Goal: Check status: Check status

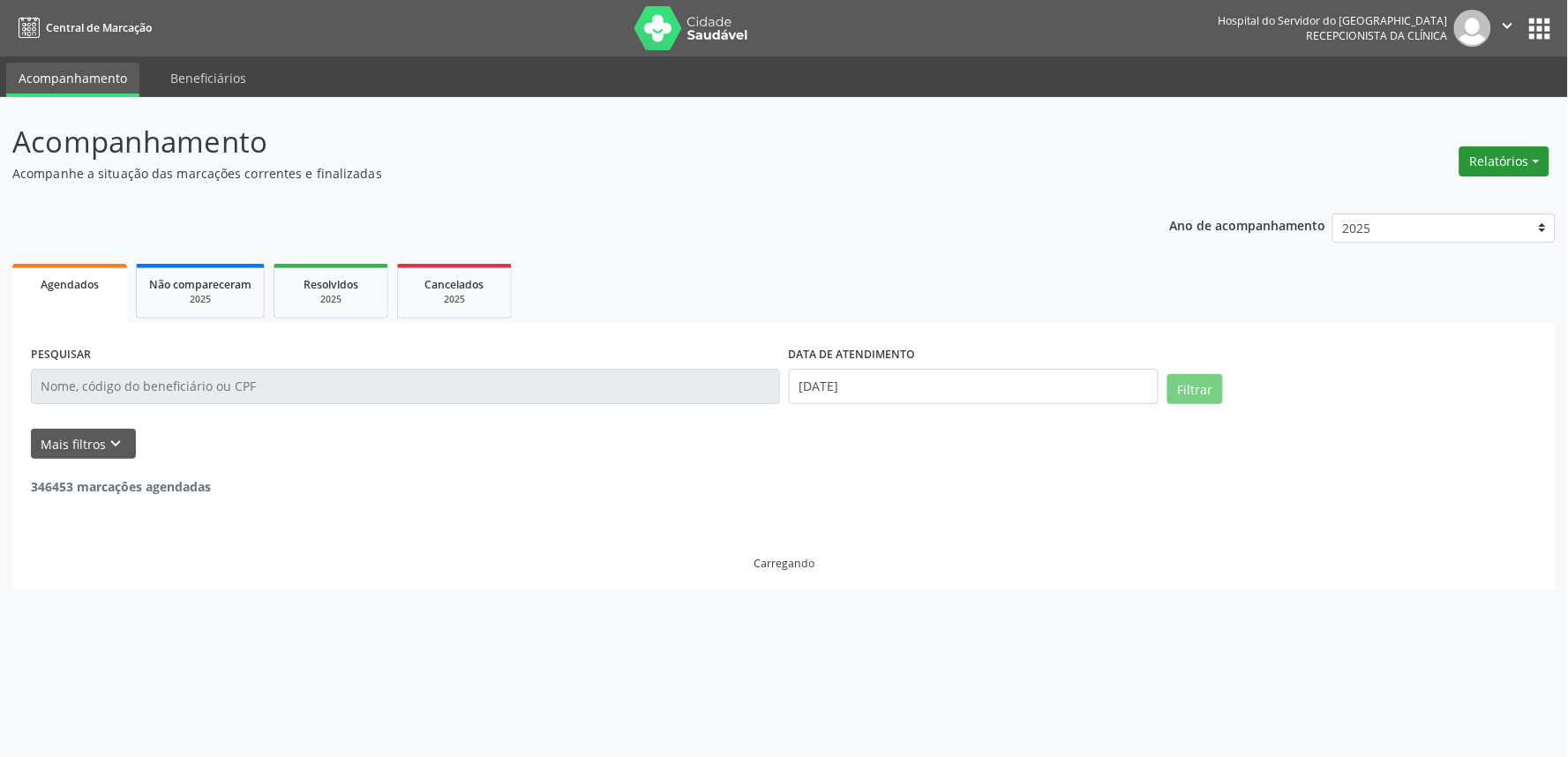
click at [1472, 163] on button "Relatórios" at bounding box center [1504, 162] width 90 height 30
click at [1445, 199] on link "Agendamentos" at bounding box center [1454, 199] width 190 height 25
select select "7"
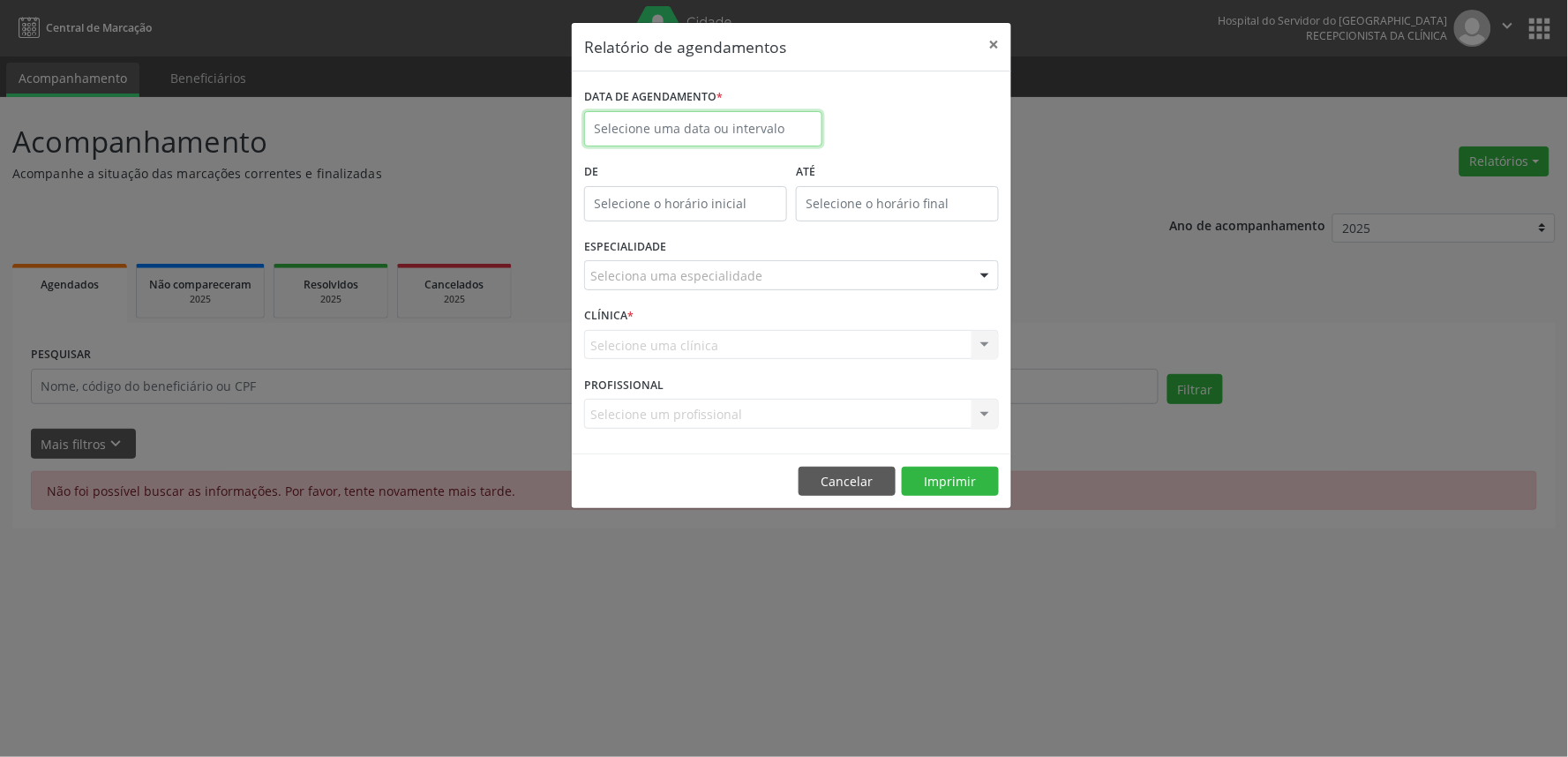
click at [662, 142] on input "text" at bounding box center [703, 129] width 239 height 36
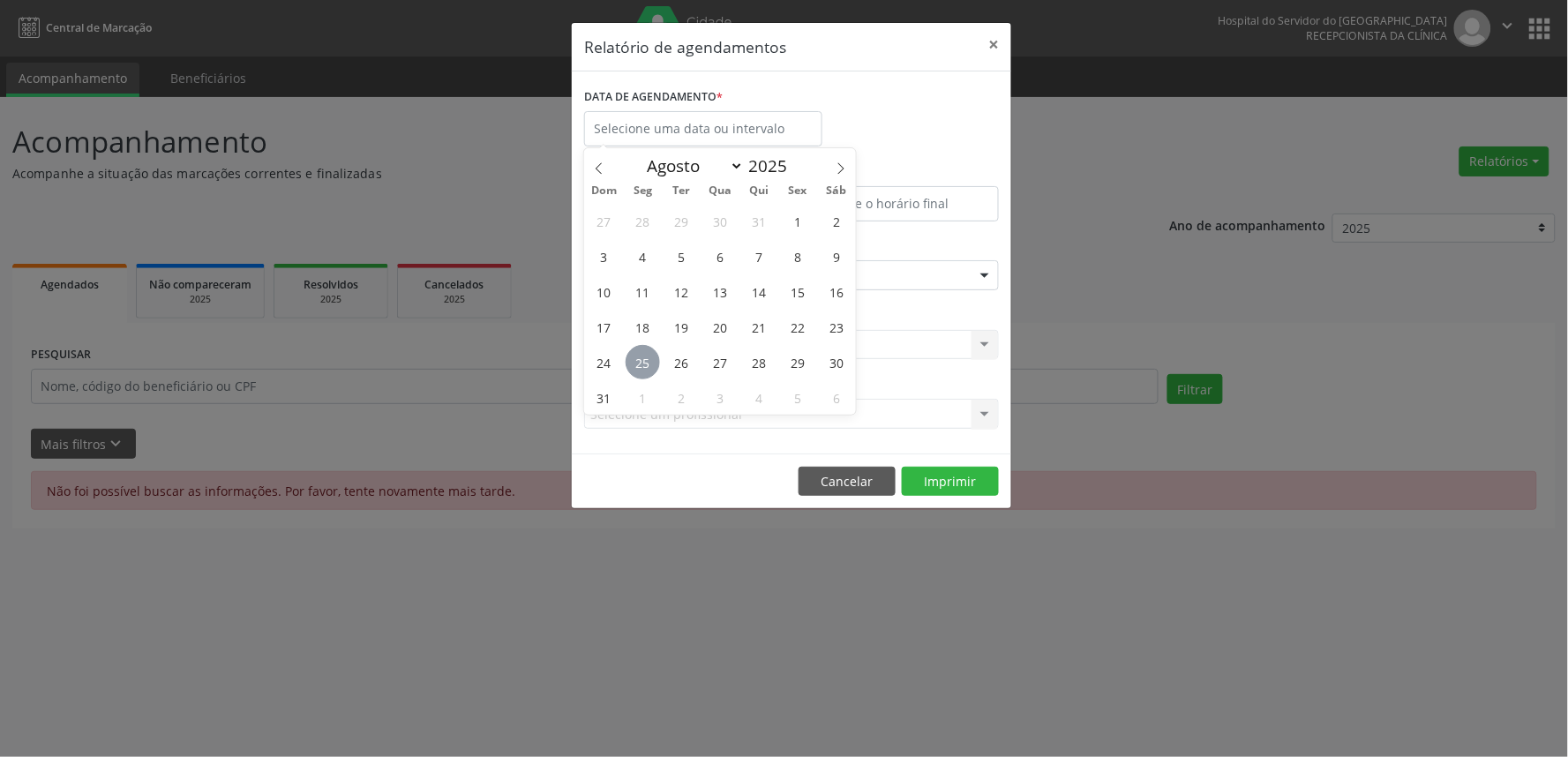
click at [646, 373] on span "25" at bounding box center [643, 362] width 35 height 35
type input "[DATE]"
click at [646, 373] on span "25" at bounding box center [643, 362] width 35 height 35
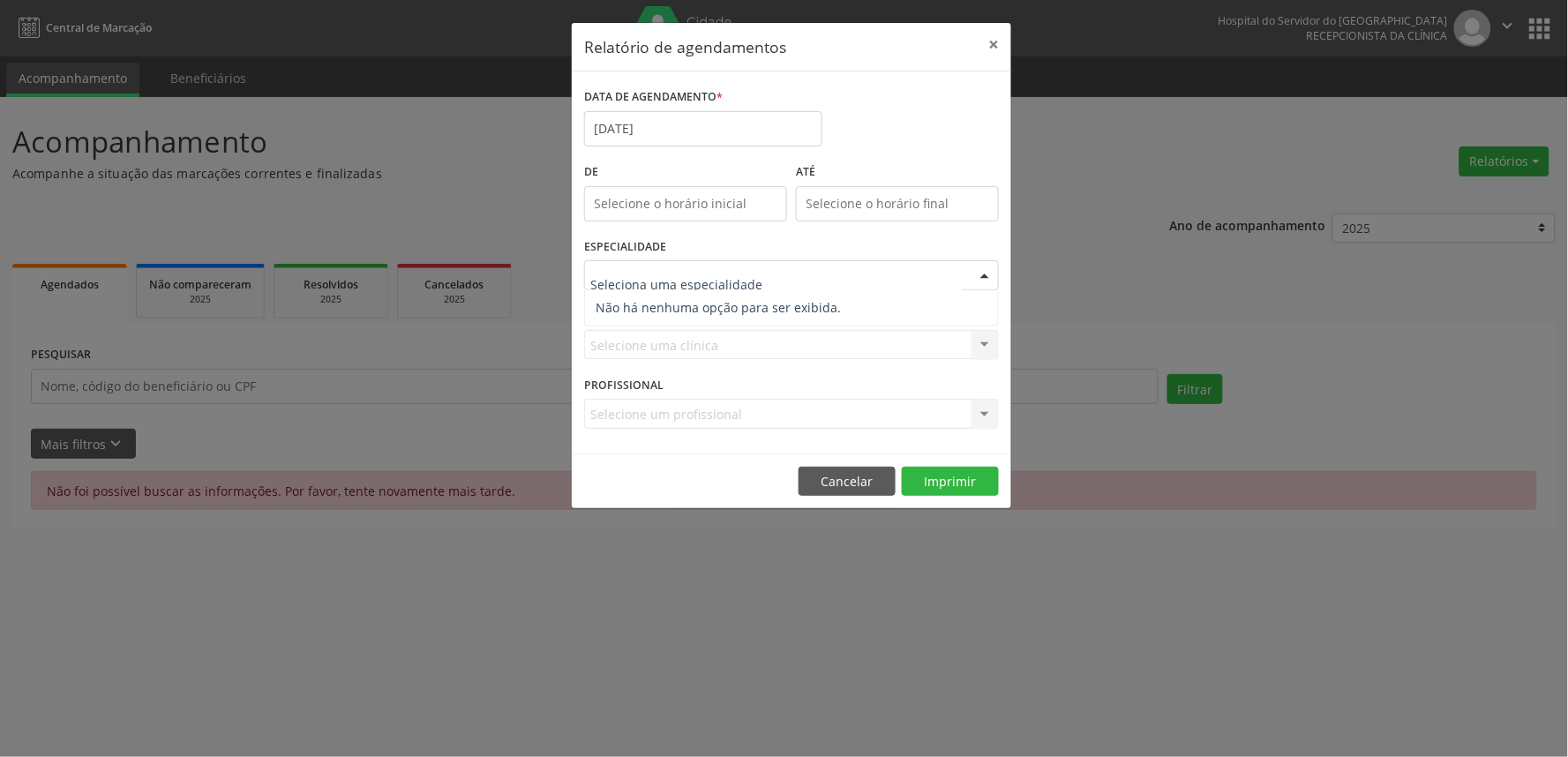
click at [983, 278] on div at bounding box center [985, 276] width 27 height 30
click at [1374, 321] on div "Relatório de agendamentos × DATA DE AGENDAMENTO * 25/08/2025 De ATÉ ESPECIALIDA…" at bounding box center [784, 378] width 1568 height 757
click at [963, 281] on div "Seleciona uma especialidade" at bounding box center [792, 275] width 415 height 30
drag, startPoint x: 1140, startPoint y: 256, endPoint x: 1127, endPoint y: 409, distance: 153.6
click at [1133, 359] on div "Relatório de agendamentos × DATA DE AGENDAMENTO * 25/08/2025 De ATÉ ESPECIALIDA…" at bounding box center [784, 378] width 1568 height 757
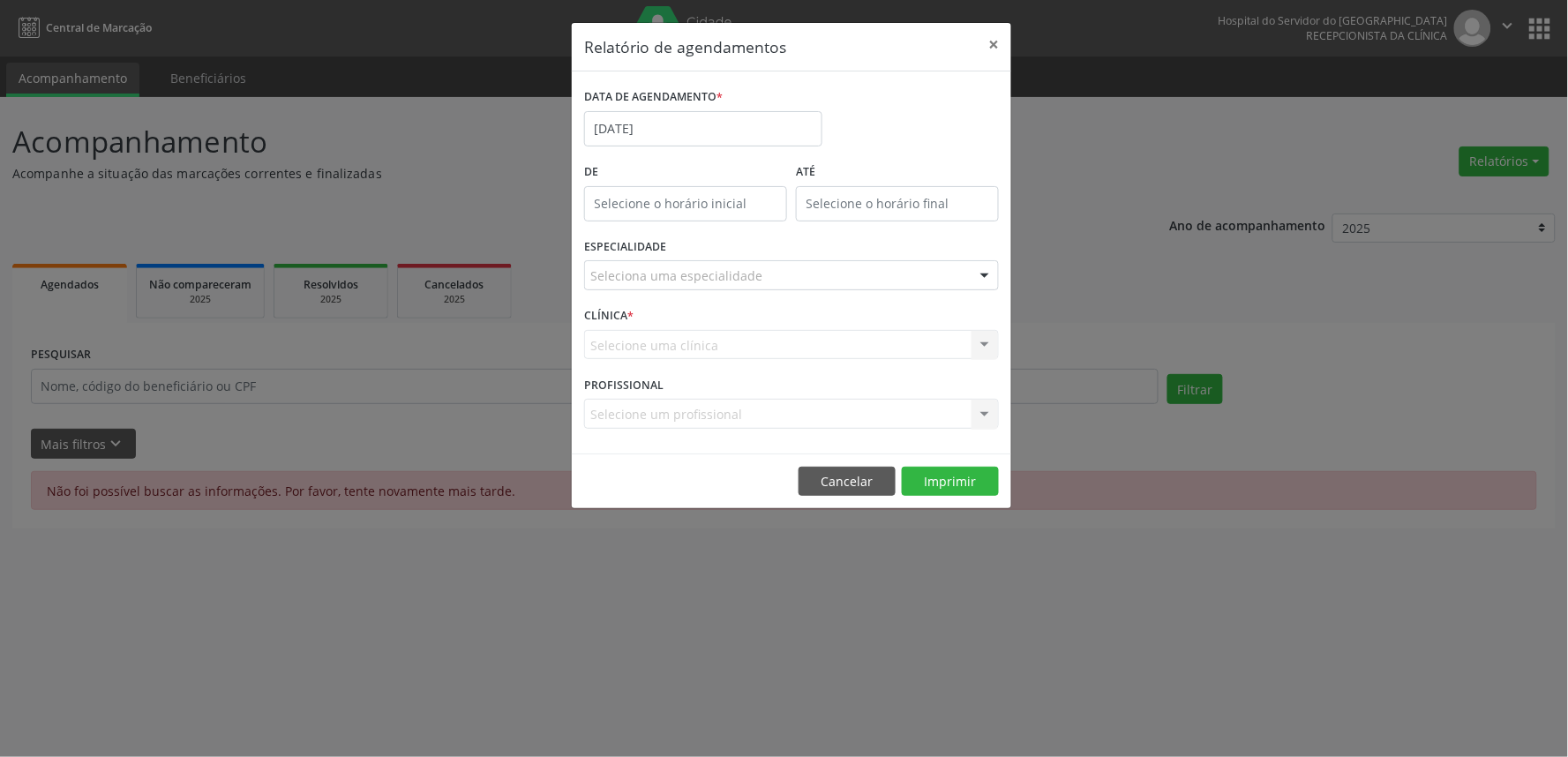
click at [1071, 747] on div "Relatório de agendamentos × DATA DE AGENDAMENTO * 25/08/2025 De ATÉ ESPECIALIDA…" at bounding box center [784, 378] width 1568 height 757
click at [982, 282] on div at bounding box center [985, 276] width 27 height 30
click at [982, 542] on div "Relatório de agendamentos × DATA DE AGENDAMENTO * 25/08/2025 De ATÉ ESPECIALIDA…" at bounding box center [784, 378] width 1568 height 757
click at [833, 483] on button "Cancelar" at bounding box center [847, 482] width 97 height 30
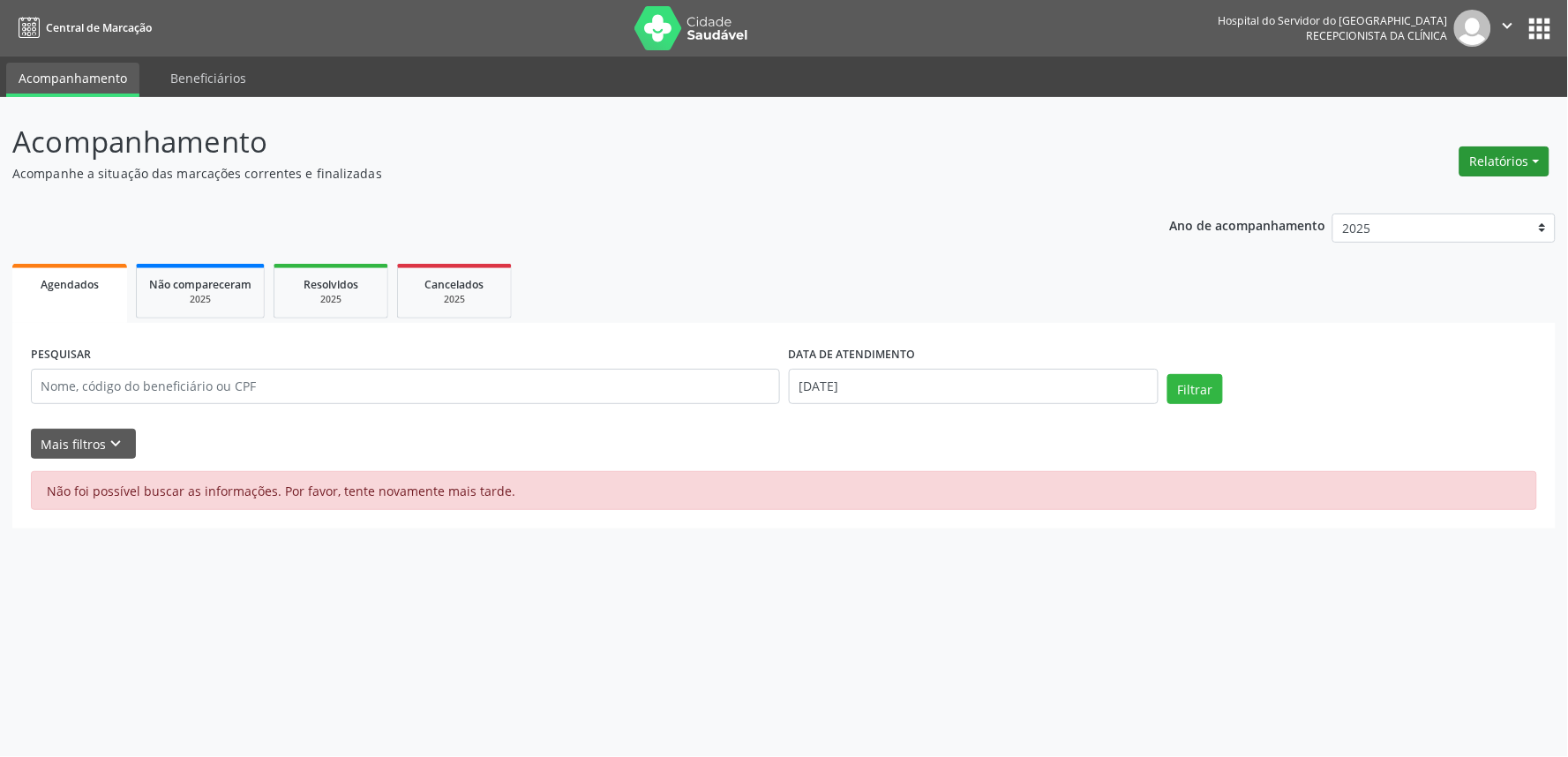
click at [1494, 160] on button "Relatórios" at bounding box center [1504, 162] width 90 height 30
click at [1448, 194] on link "Agendamentos" at bounding box center [1454, 199] width 190 height 25
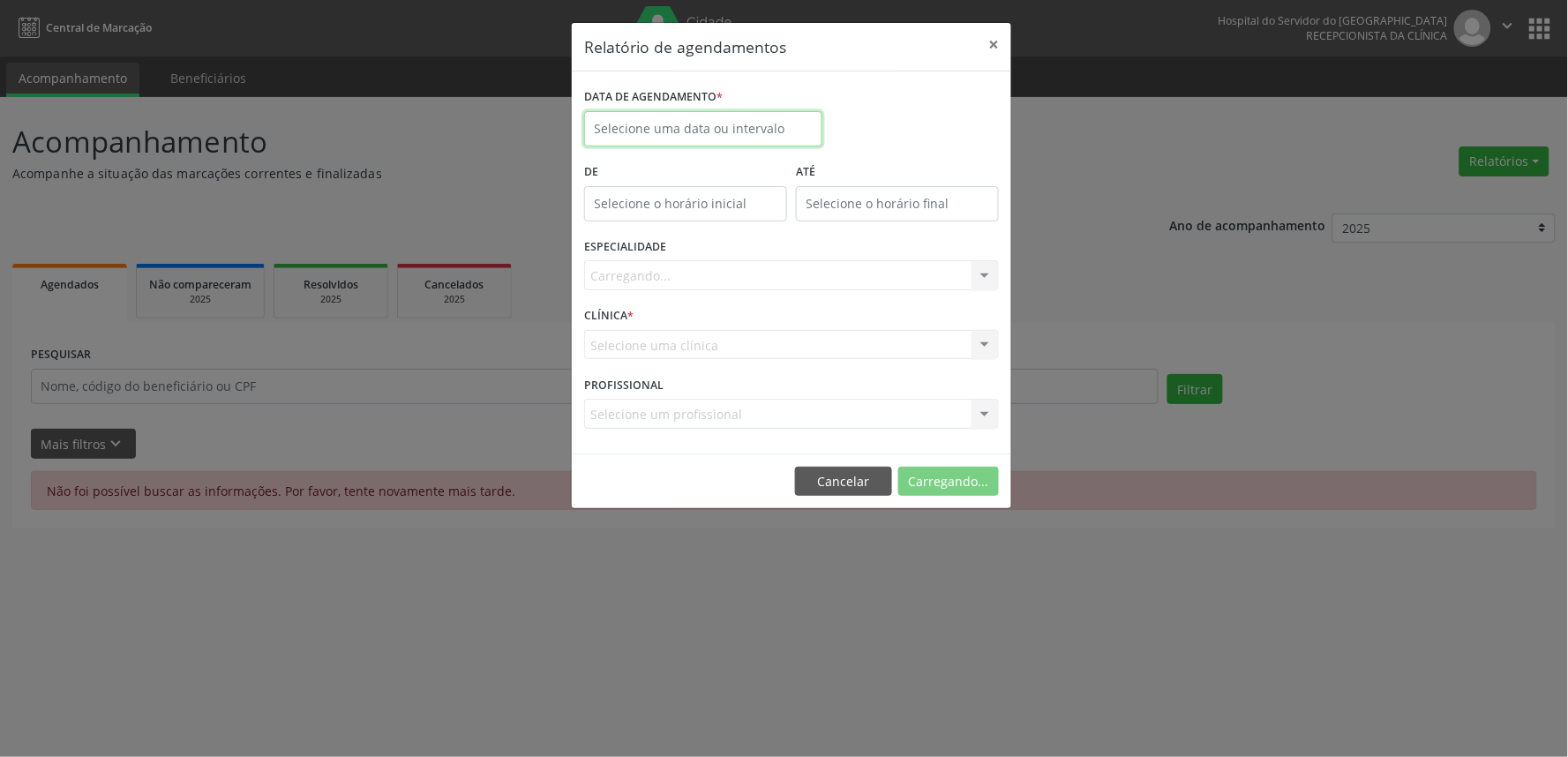
click at [625, 139] on input "text" at bounding box center [703, 129] width 239 height 36
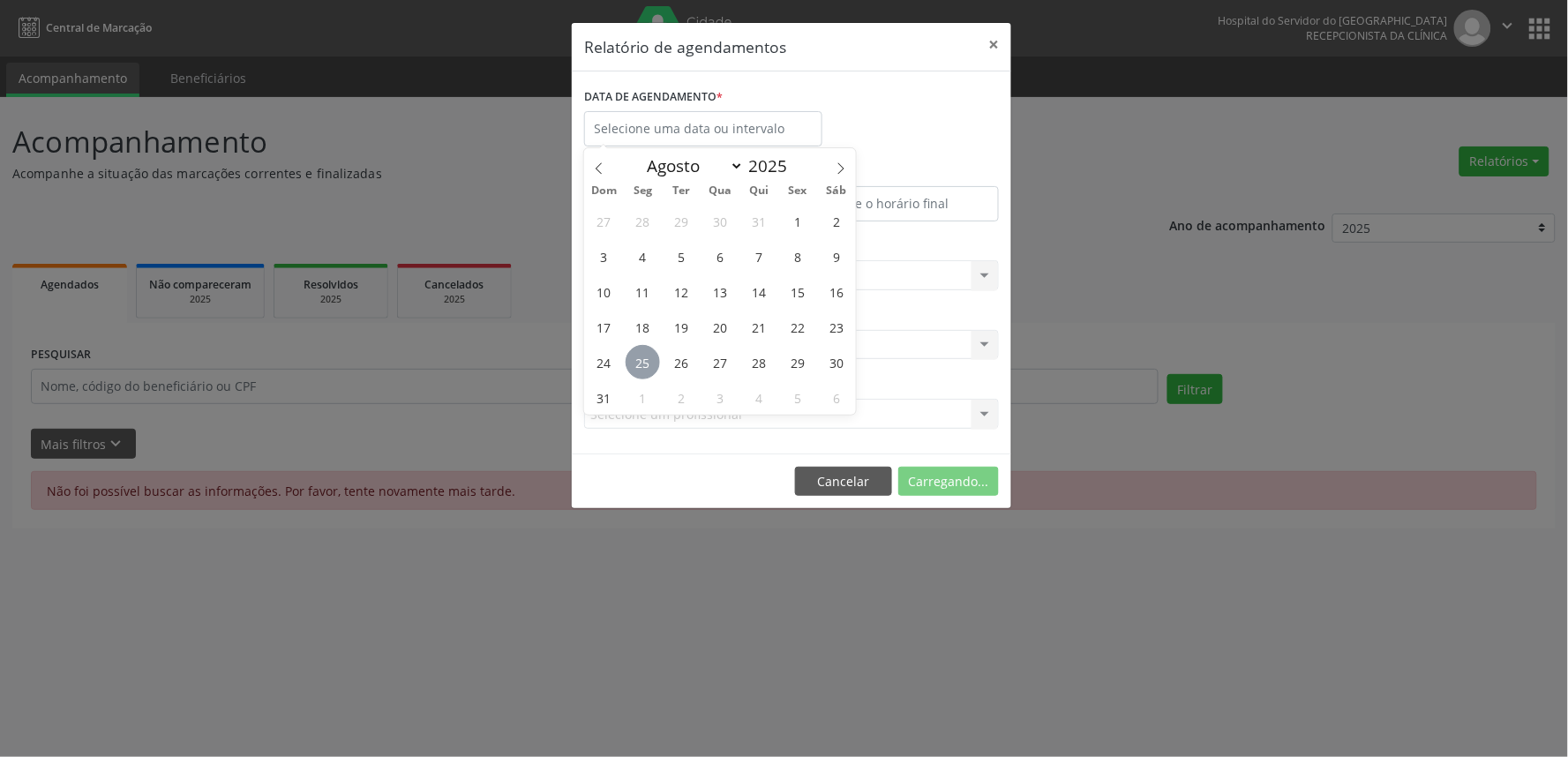
click at [638, 374] on span "25" at bounding box center [643, 362] width 35 height 35
type input "[DATE]"
click at [638, 374] on span "25" at bounding box center [643, 362] width 35 height 35
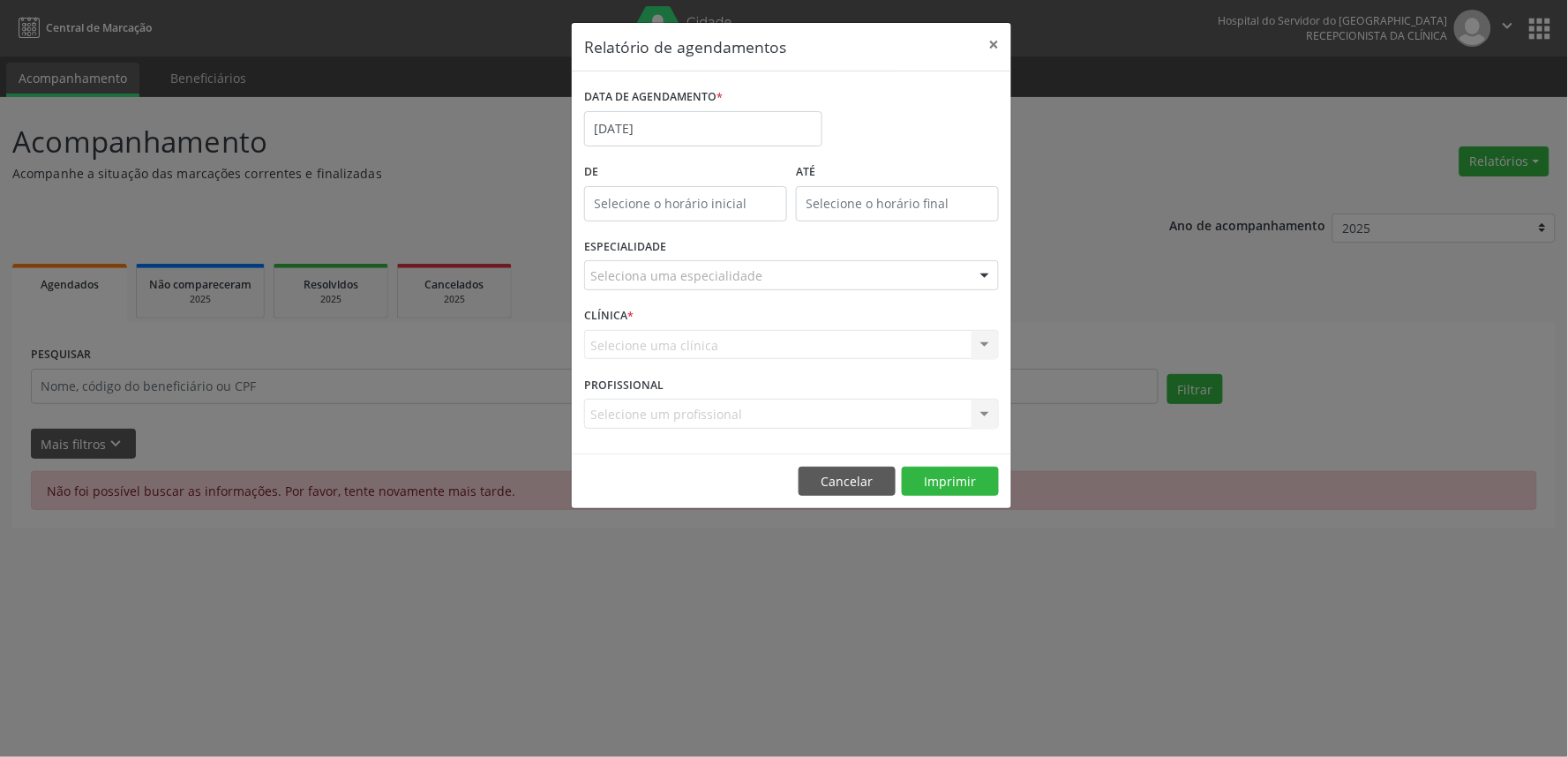
click at [958, 274] on div "Seleciona uma especialidade" at bounding box center [792, 275] width 415 height 30
click at [1174, 302] on div "Relatório de agendamentos × DATA DE AGENDAMENTO * 25/08/2025 De ATÉ ESPECIALIDA…" at bounding box center [784, 378] width 1568 height 757
click at [878, 480] on button "Cancelar" at bounding box center [847, 482] width 97 height 30
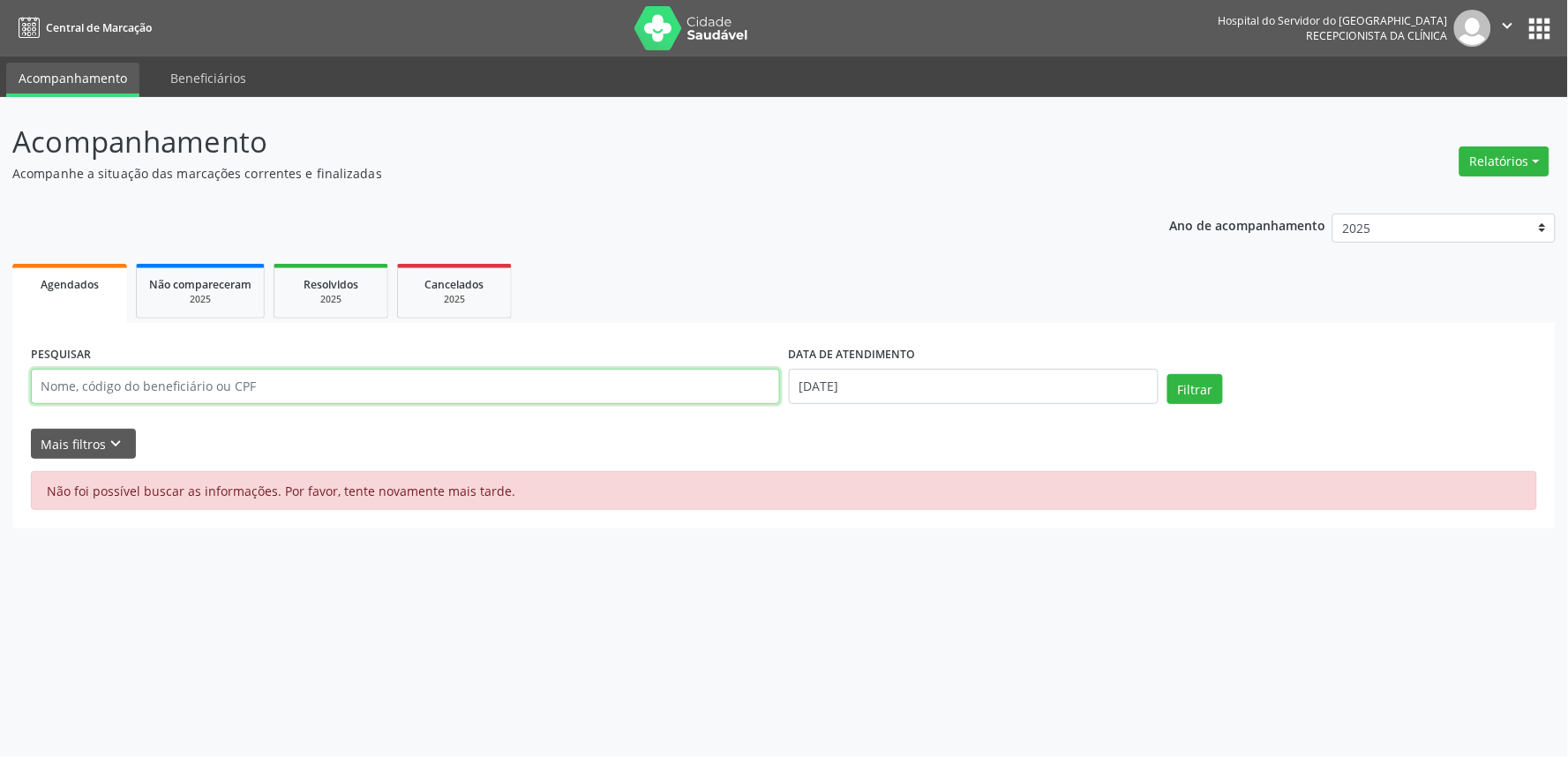
click at [73, 386] on input "text" at bounding box center [406, 387] width 750 height 36
type input "[PERSON_NAME]"
click at [1167, 374] on button "Filtrar" at bounding box center [1195, 389] width 55 height 30
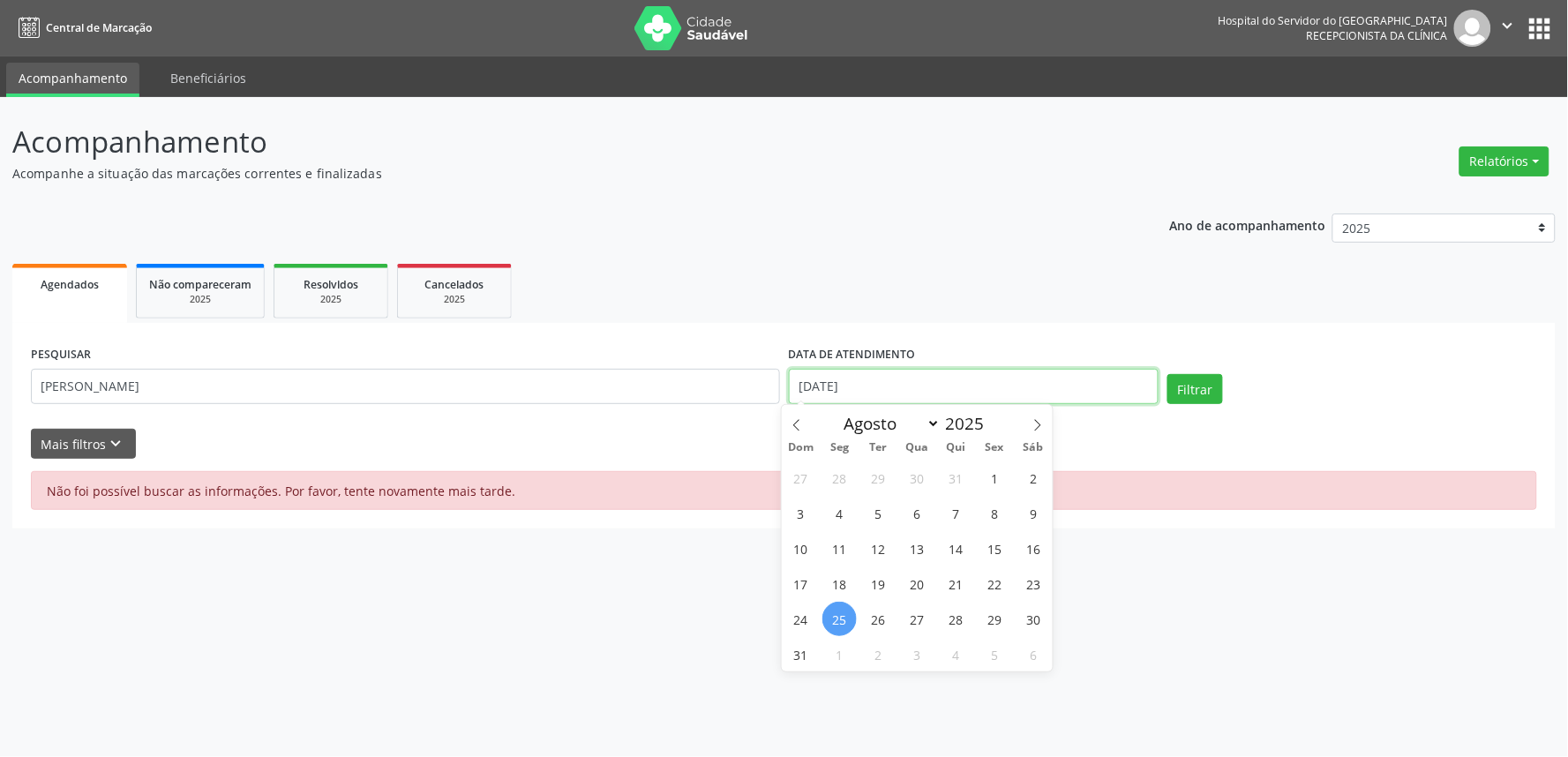
drag, startPoint x: 888, startPoint y: 392, endPoint x: 764, endPoint y: 392, distance: 124.0
click at [764, 392] on div "PESQUISAR roberto fonseca de vasconcelos DATA DE ATENDIMENTO 25/08/2025 Filtrar" at bounding box center [784, 379] width 1515 height 75
click at [1167, 374] on button "Filtrar" at bounding box center [1195, 389] width 55 height 30
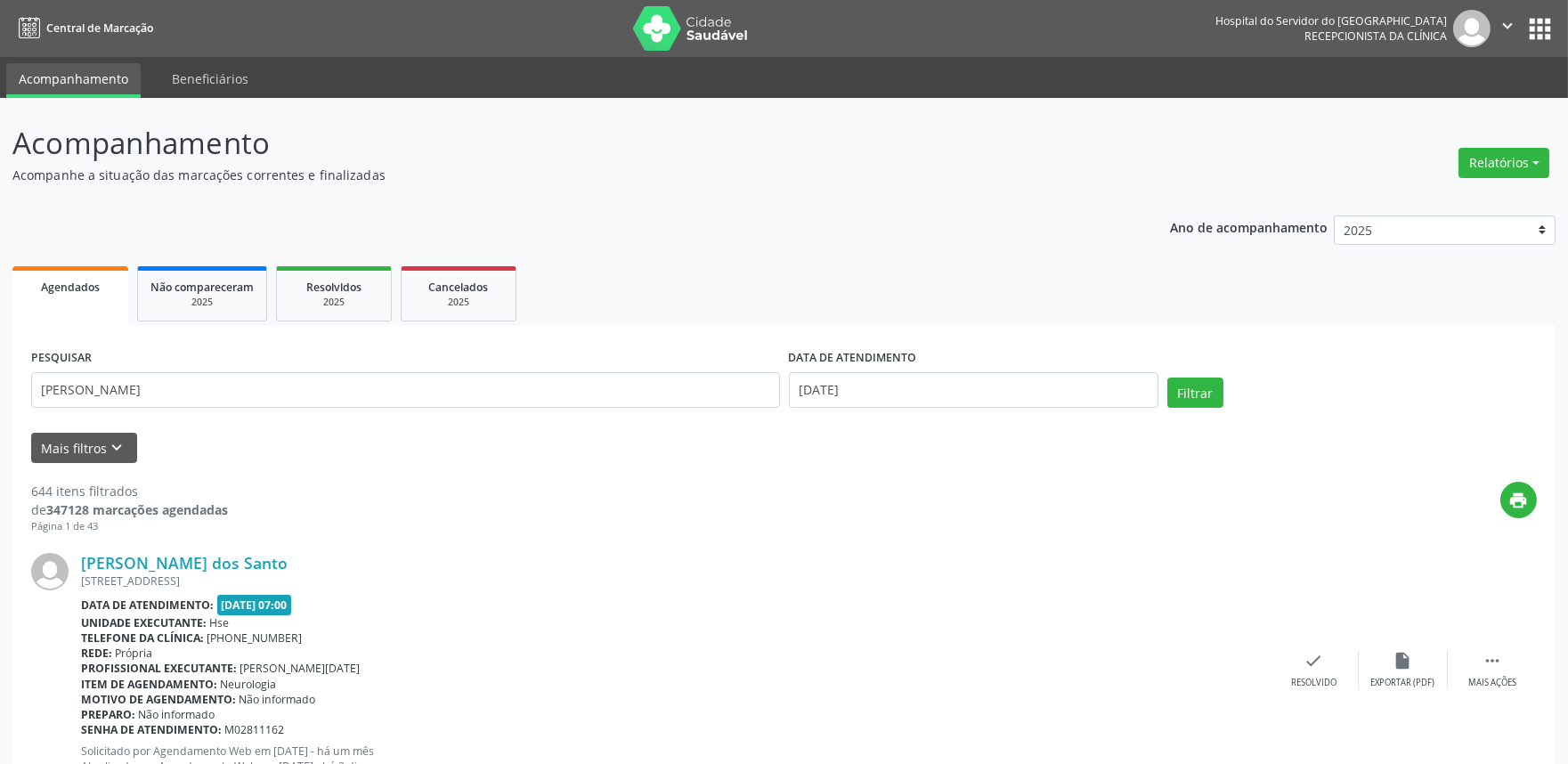
type input "[PERSON_NAME]"
click at [1167, 378] on button "Filtrar" at bounding box center [1195, 393] width 56 height 31
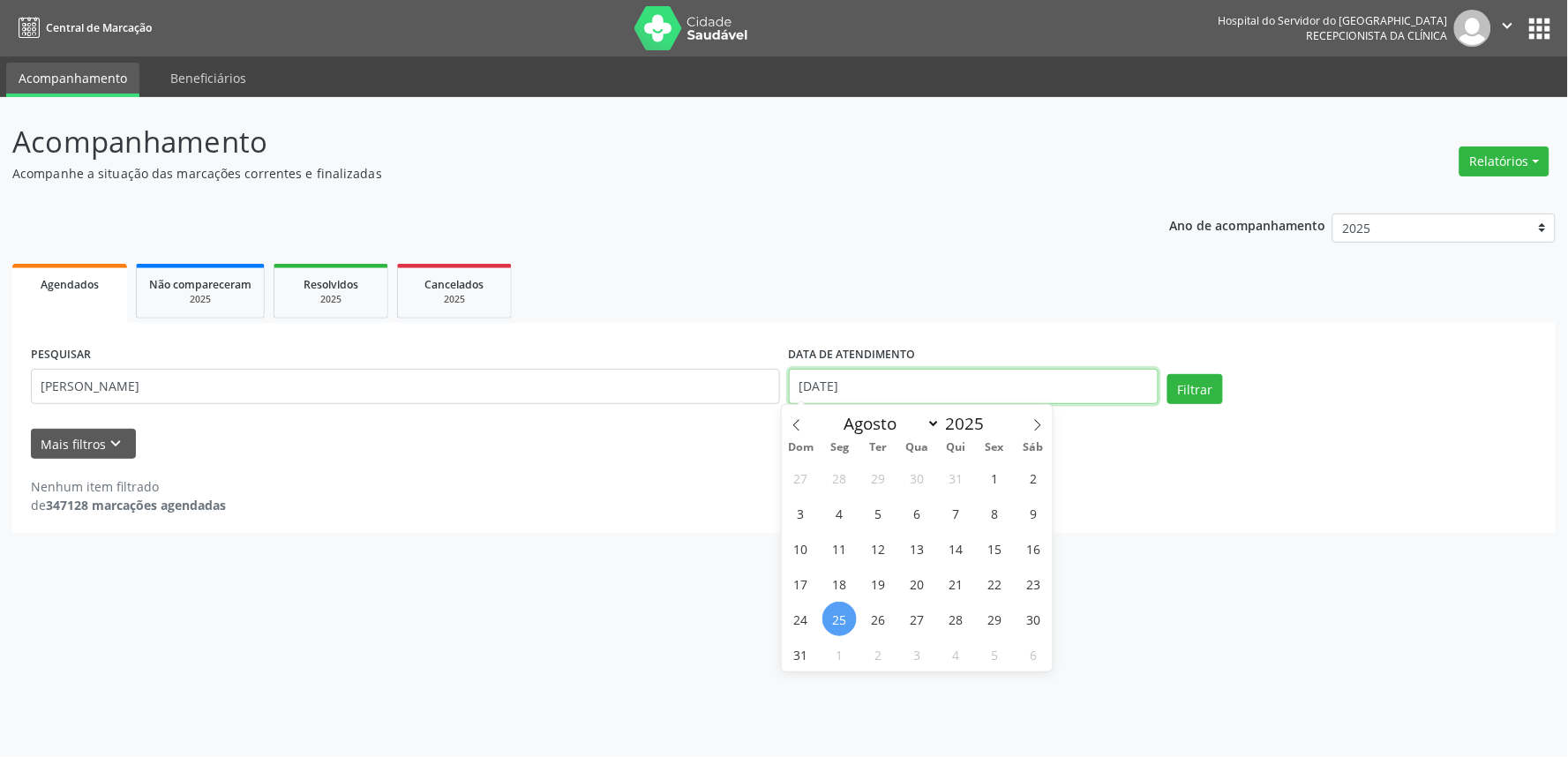
drag, startPoint x: 863, startPoint y: 392, endPoint x: 796, endPoint y: 401, distance: 67.6
click at [796, 401] on input "[DATE]" at bounding box center [973, 387] width 370 height 36
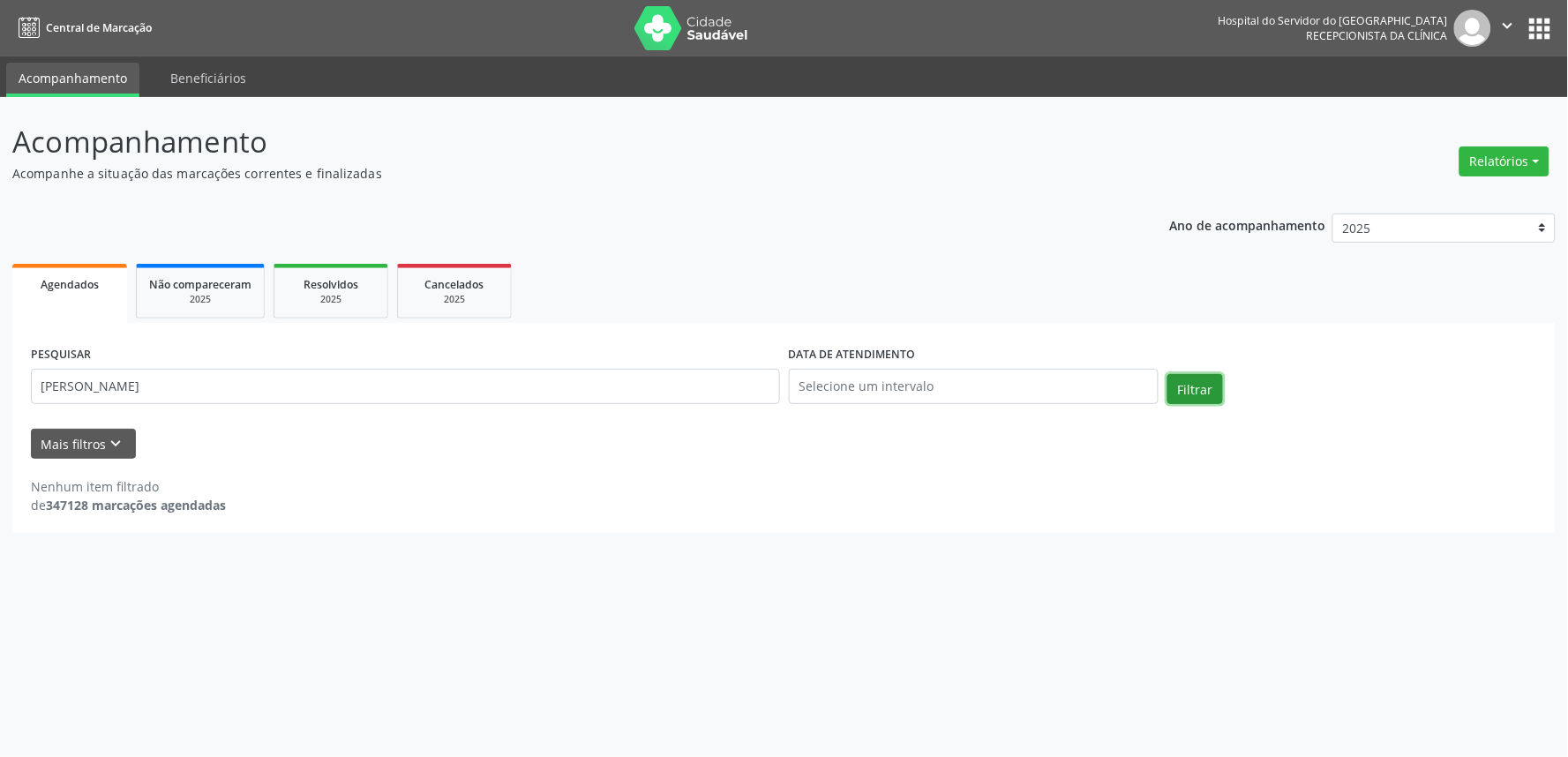
click at [1188, 384] on button "Filtrar" at bounding box center [1195, 389] width 55 height 30
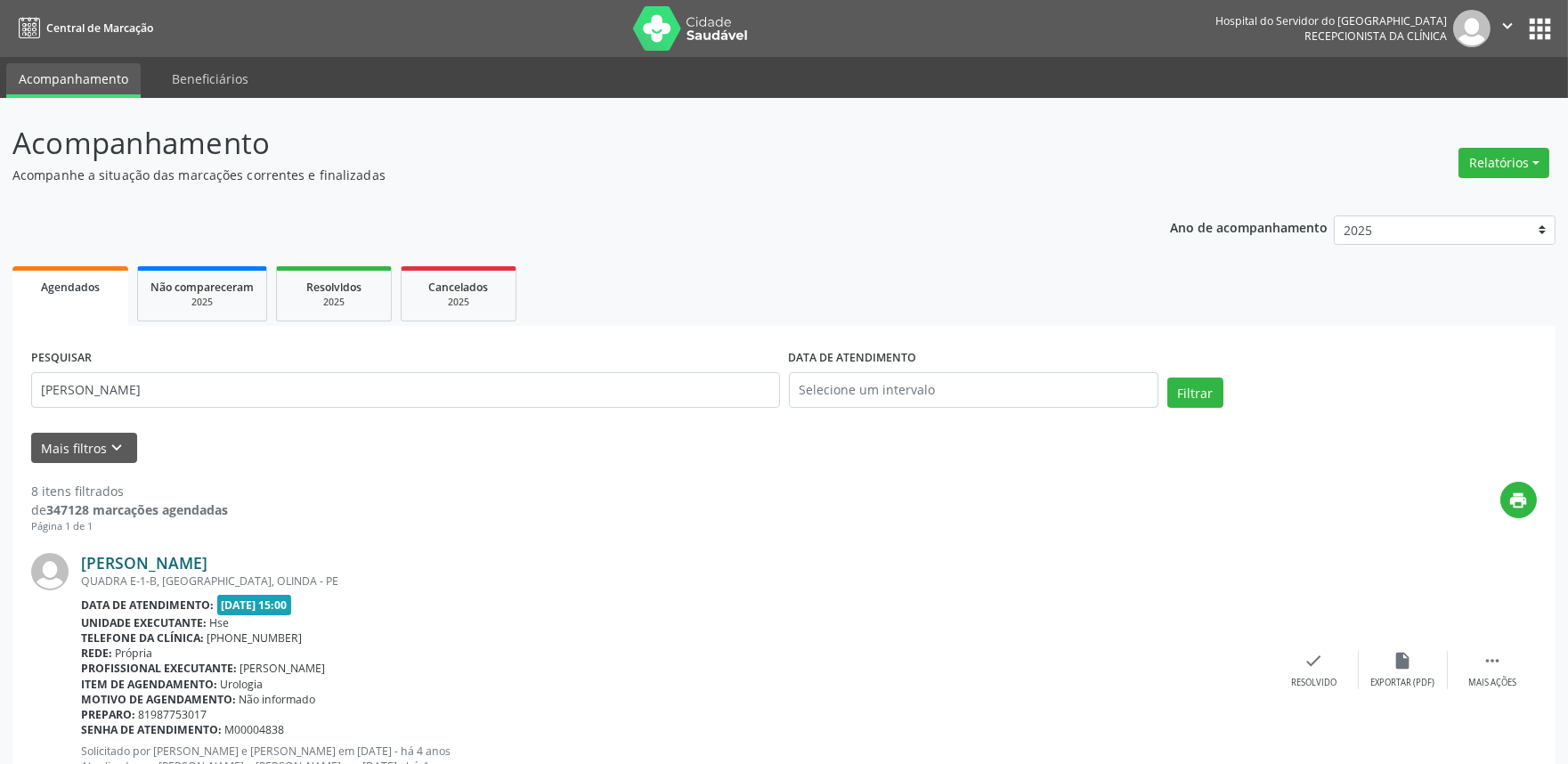
click at [178, 563] on link "[PERSON_NAME]" at bounding box center [144, 564] width 127 height 20
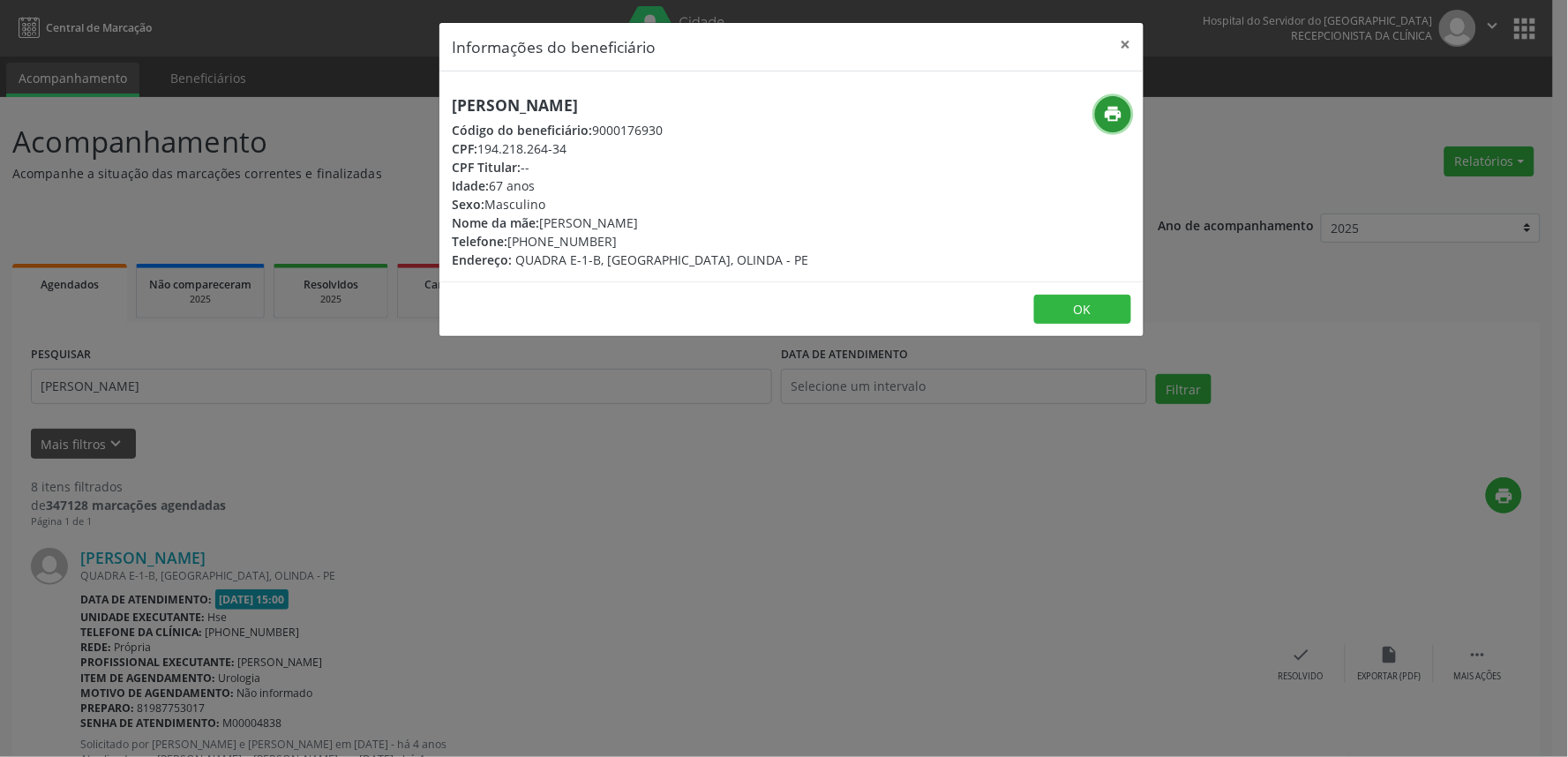
click at [1105, 121] on icon "print" at bounding box center [1114, 114] width 20 height 20
click at [1132, 45] on button "×" at bounding box center [1126, 45] width 36 height 44
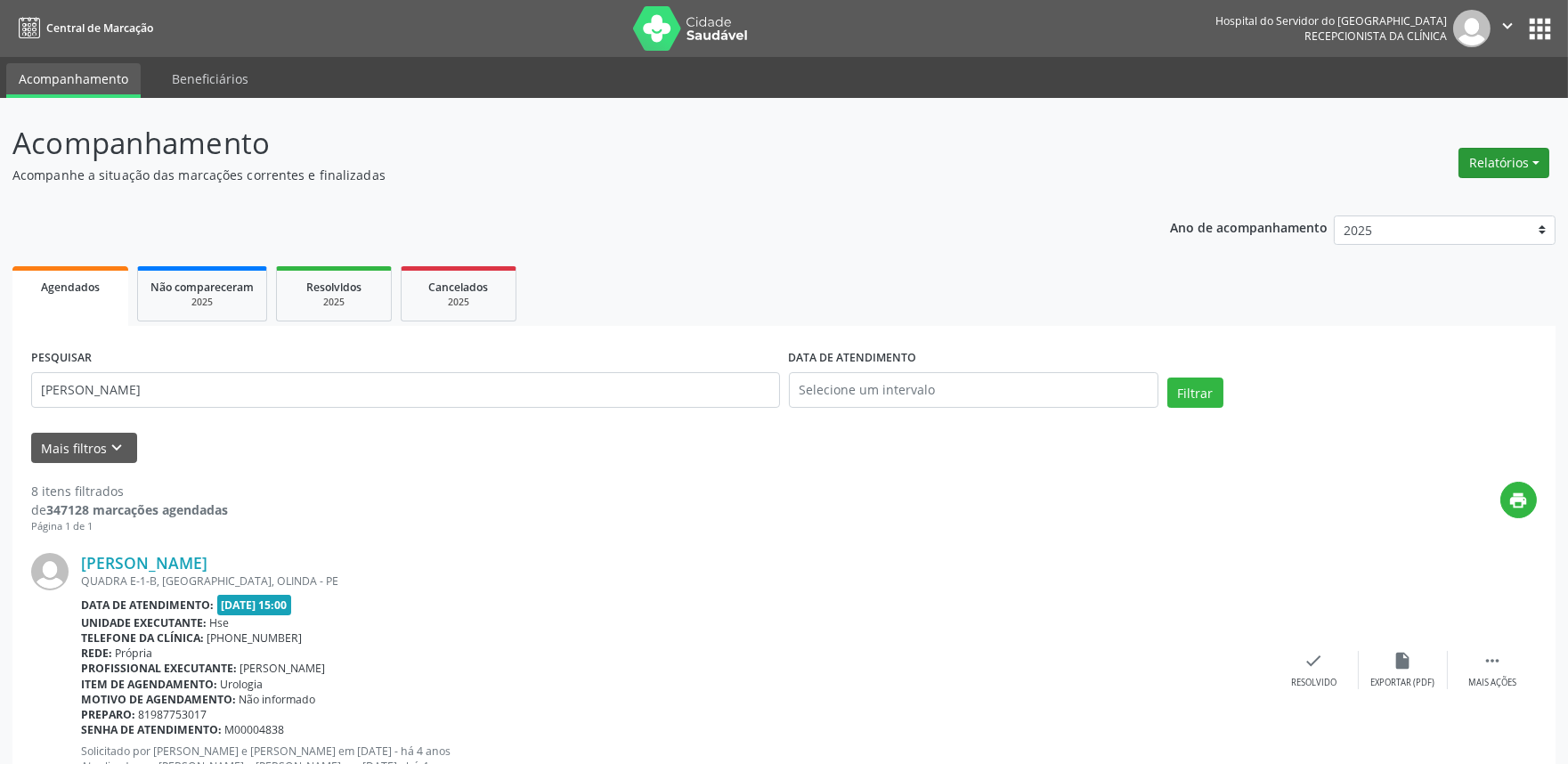
click at [1510, 161] on button "Relatórios" at bounding box center [1504, 164] width 91 height 31
click at [1380, 197] on link "Agendamentos" at bounding box center [1454, 200] width 191 height 25
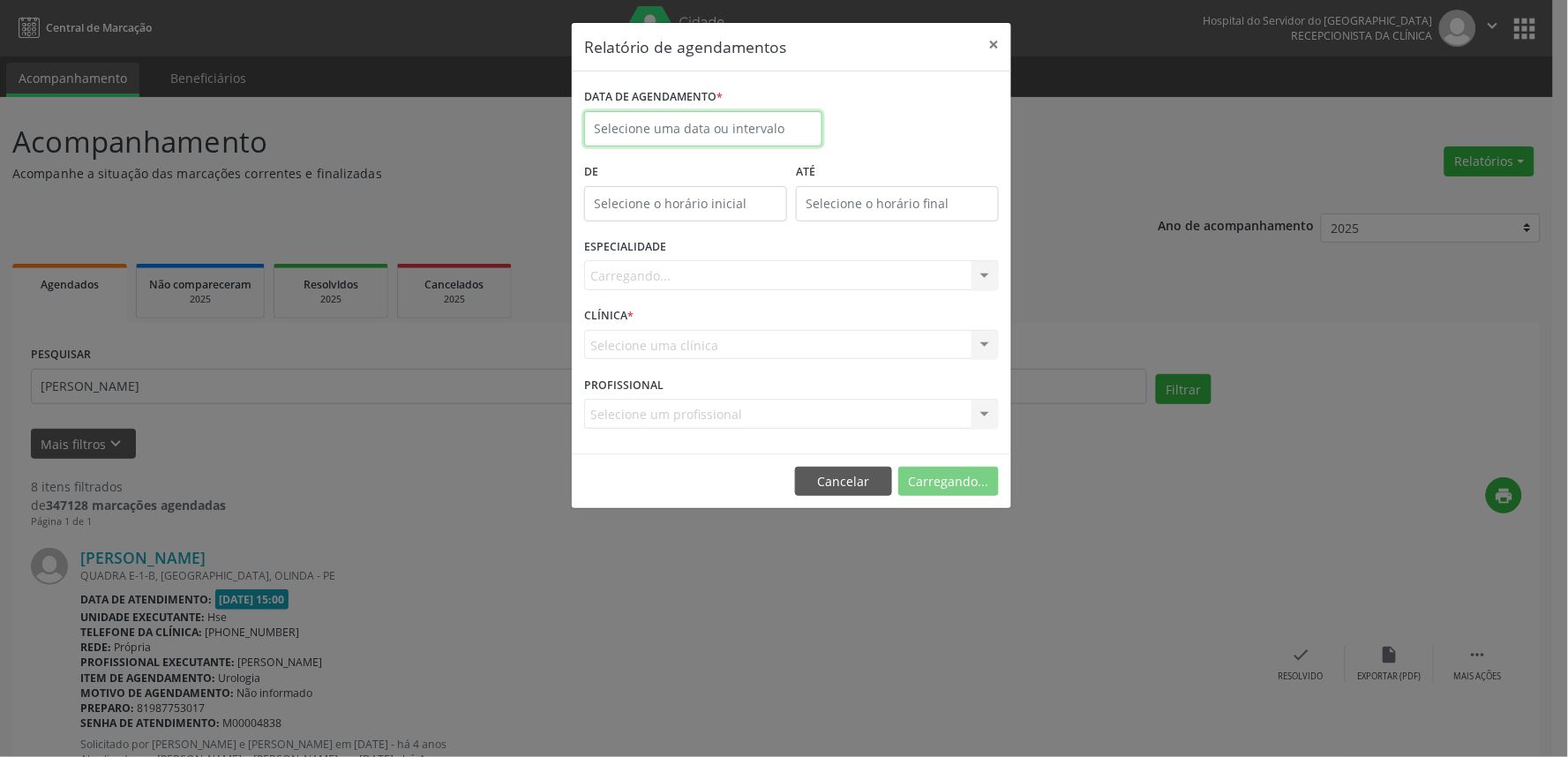
click at [764, 126] on input "text" at bounding box center [703, 129] width 239 height 36
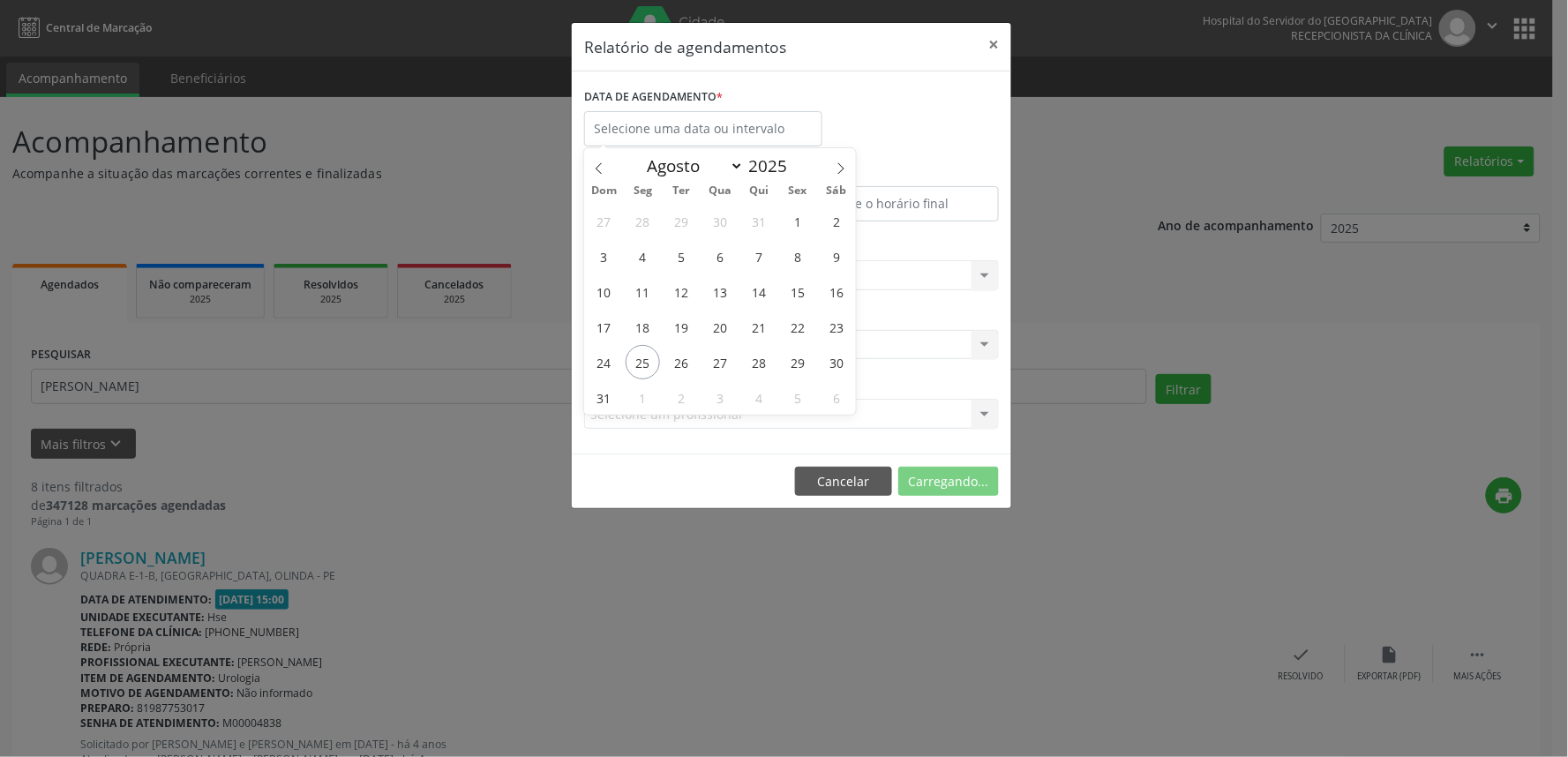
click at [623, 378] on div "27 28 29 30 31 1 2 3 4 5 6 7 8 9 10 11 12 13 14 15 16 17 18 19 20 21 22 23 24 2…" at bounding box center [719, 309] width 272 height 212
click at [639, 368] on span "25" at bounding box center [643, 362] width 35 height 35
type input "[DATE]"
click at [639, 368] on span "25" at bounding box center [643, 362] width 35 height 35
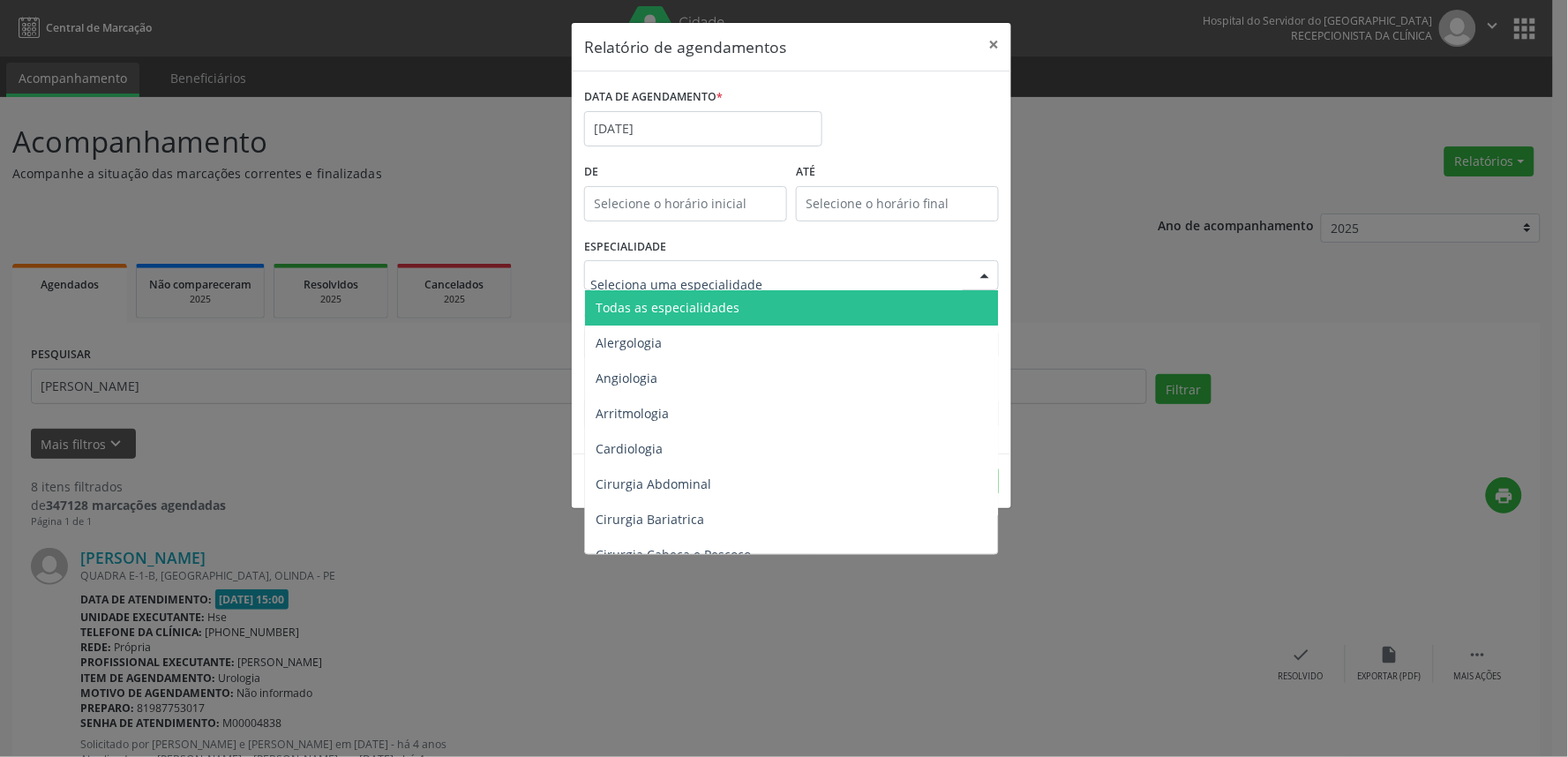
click at [735, 306] on span "Todas as especialidades" at bounding box center [792, 308] width 416 height 36
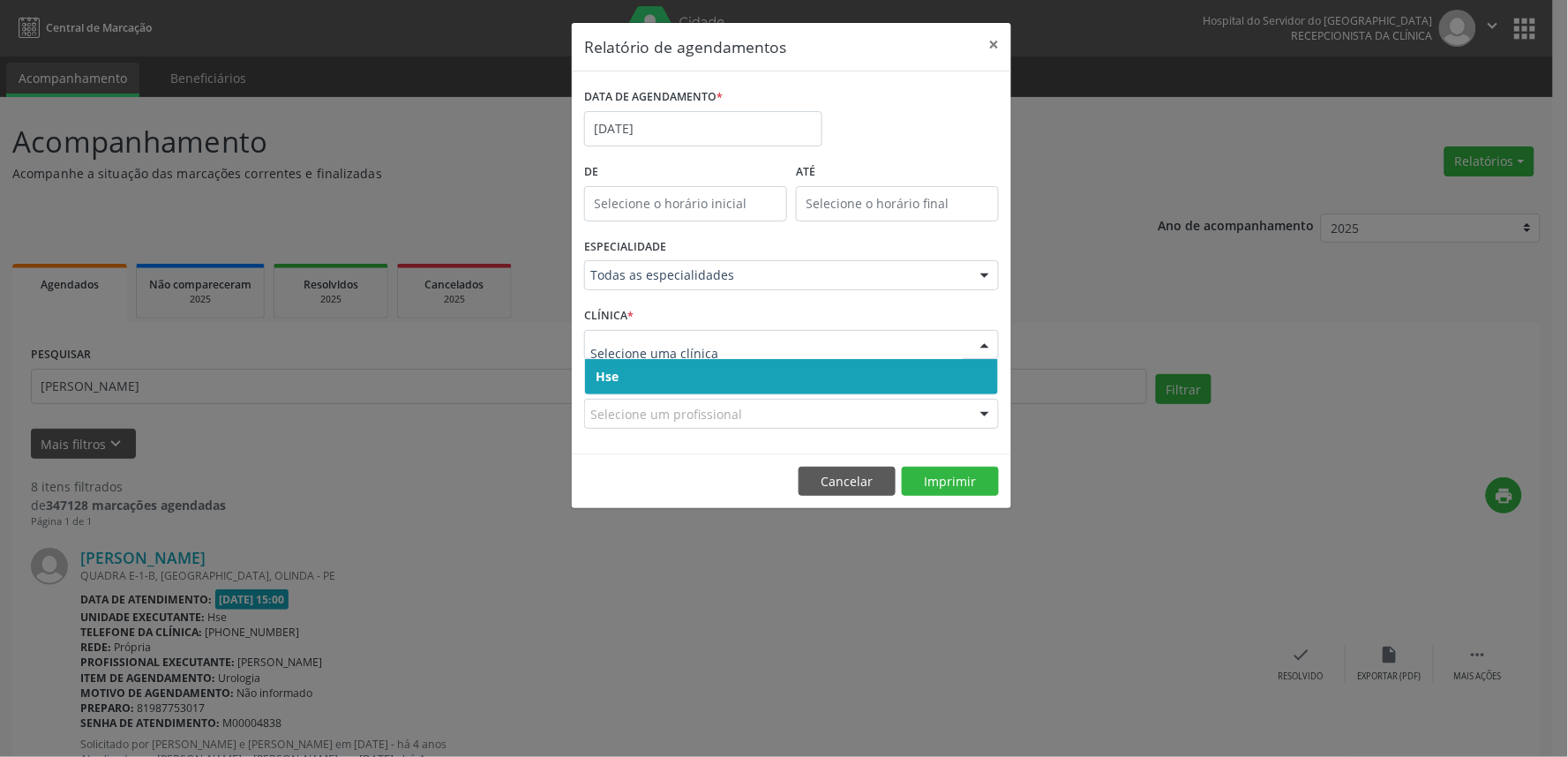
click at [727, 377] on span "Hse" at bounding box center [792, 377] width 413 height 36
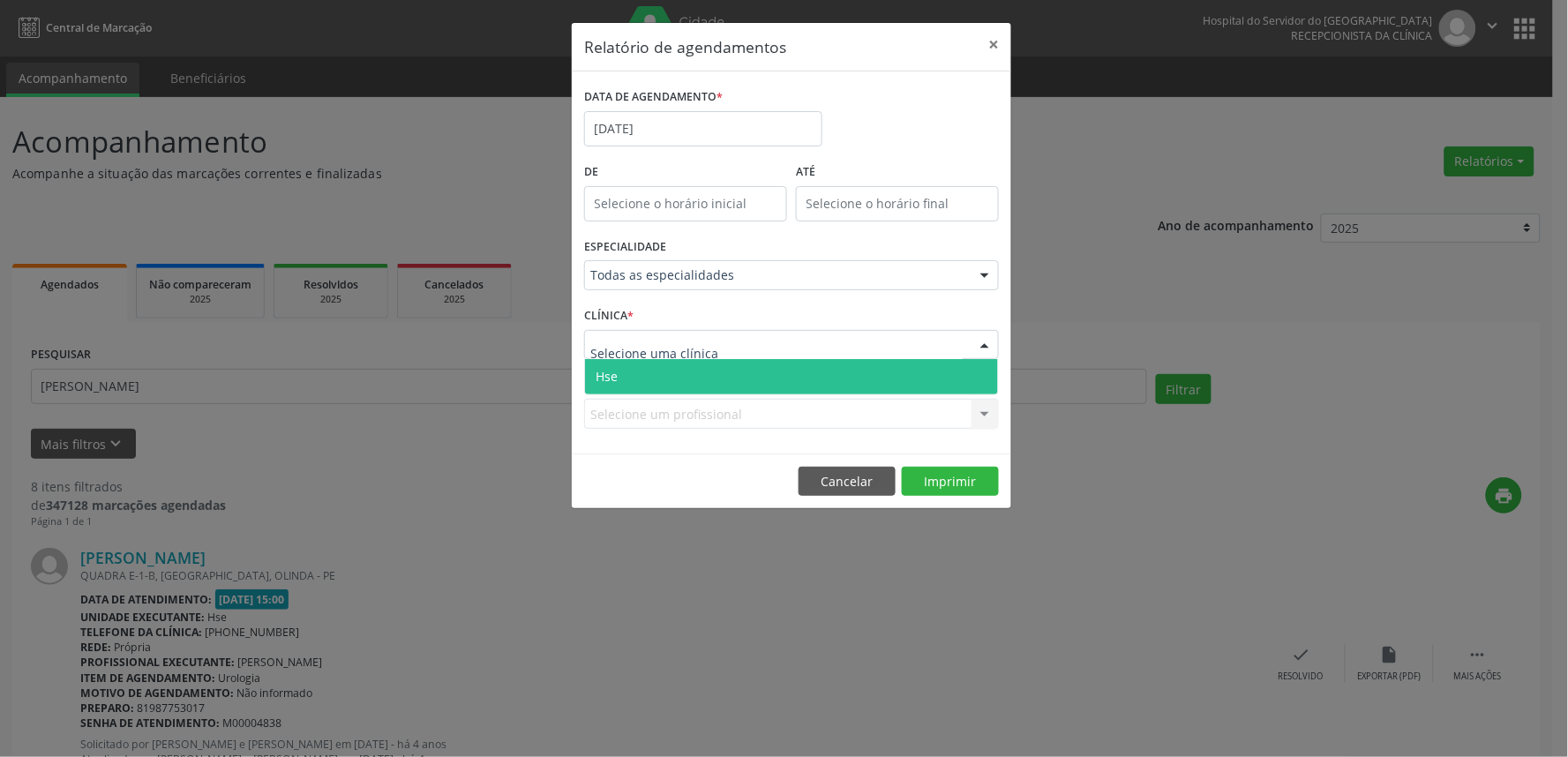
click at [749, 346] on div at bounding box center [792, 346] width 415 height 30
click at [734, 380] on span "Hse" at bounding box center [792, 377] width 413 height 36
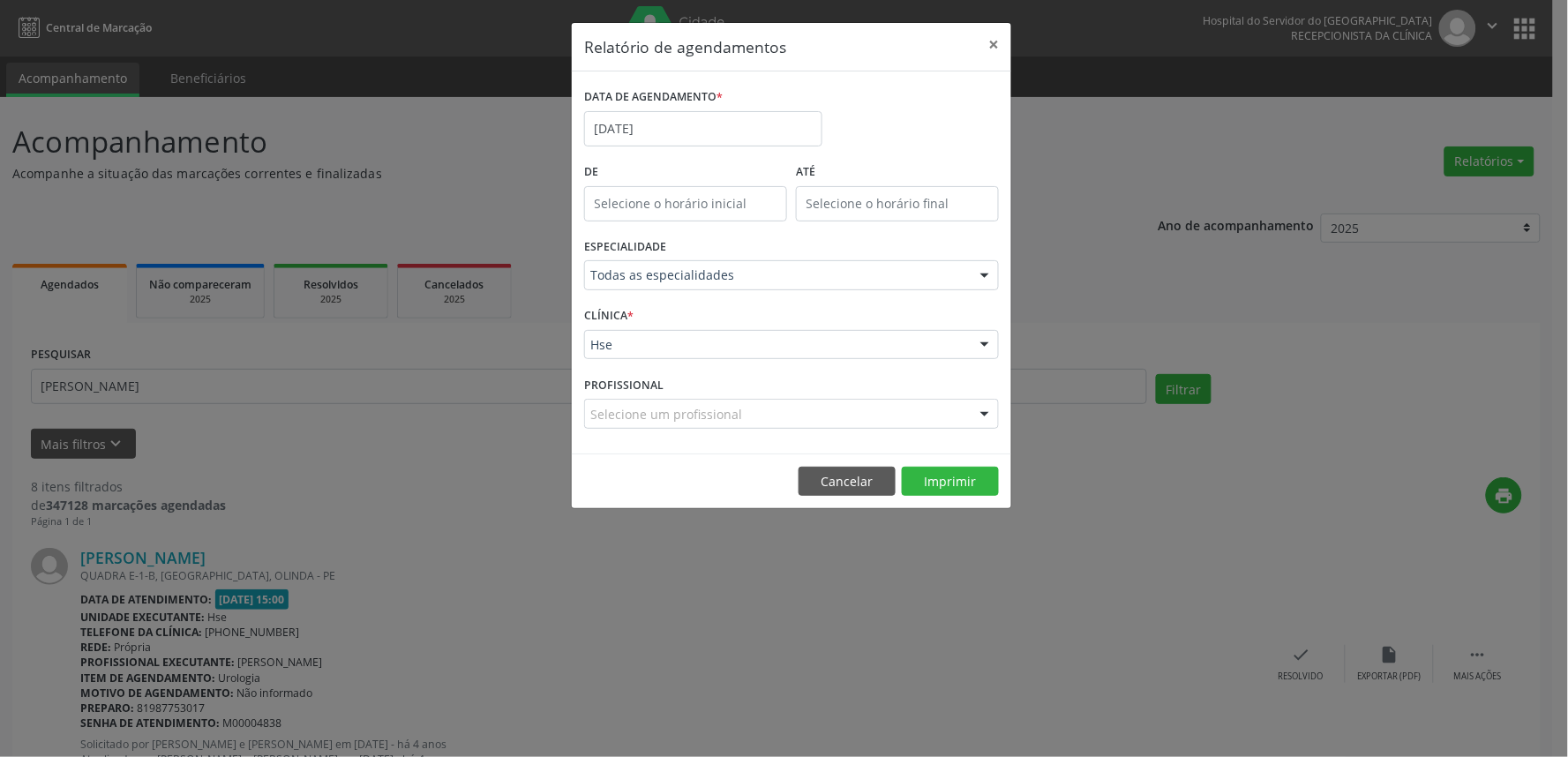
click at [747, 419] on div "Selecione um profissional" at bounding box center [792, 414] width 415 height 30
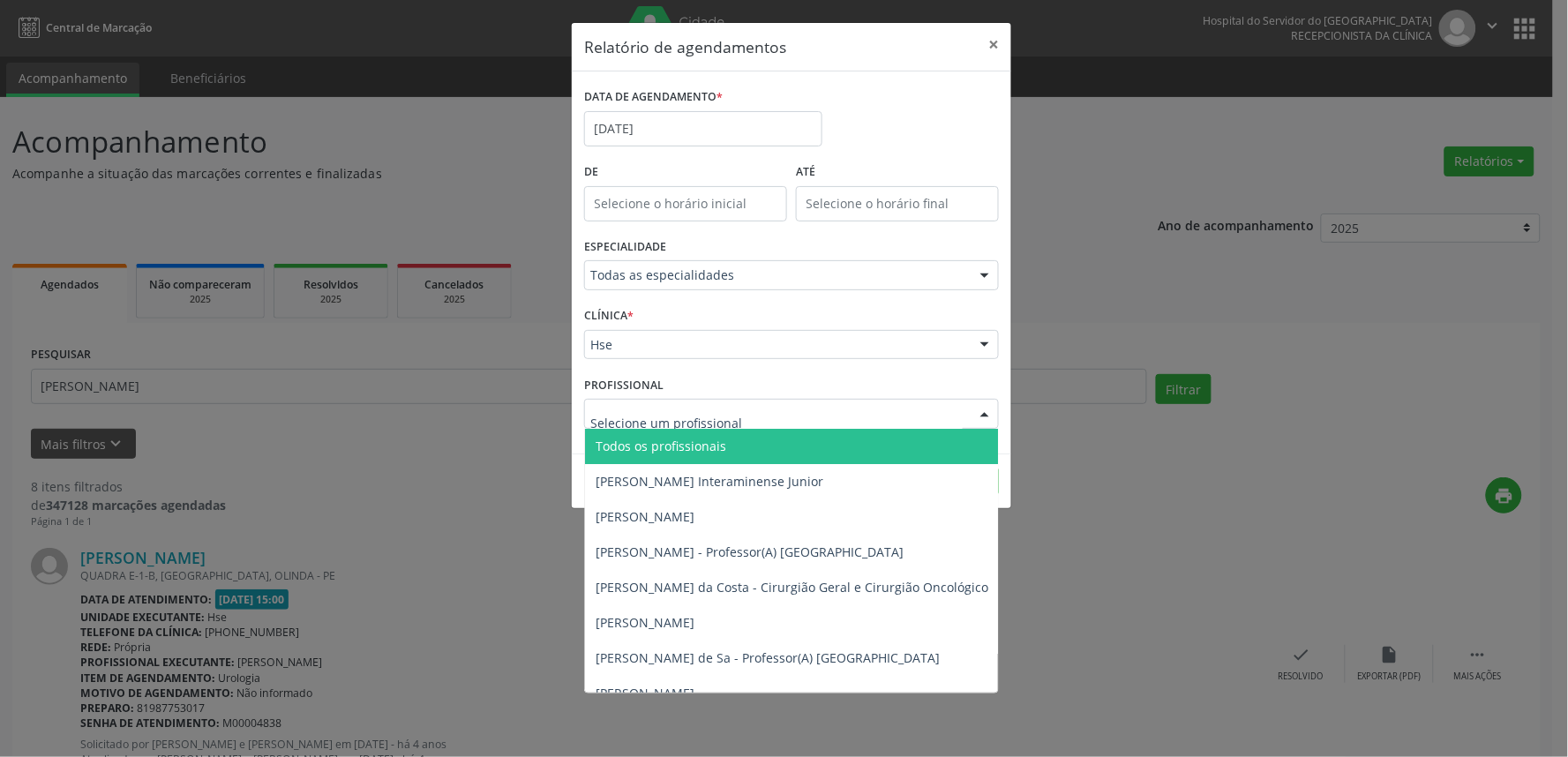
click at [719, 433] on span "Todos os profissionais" at bounding box center [881, 447] width 594 height 36
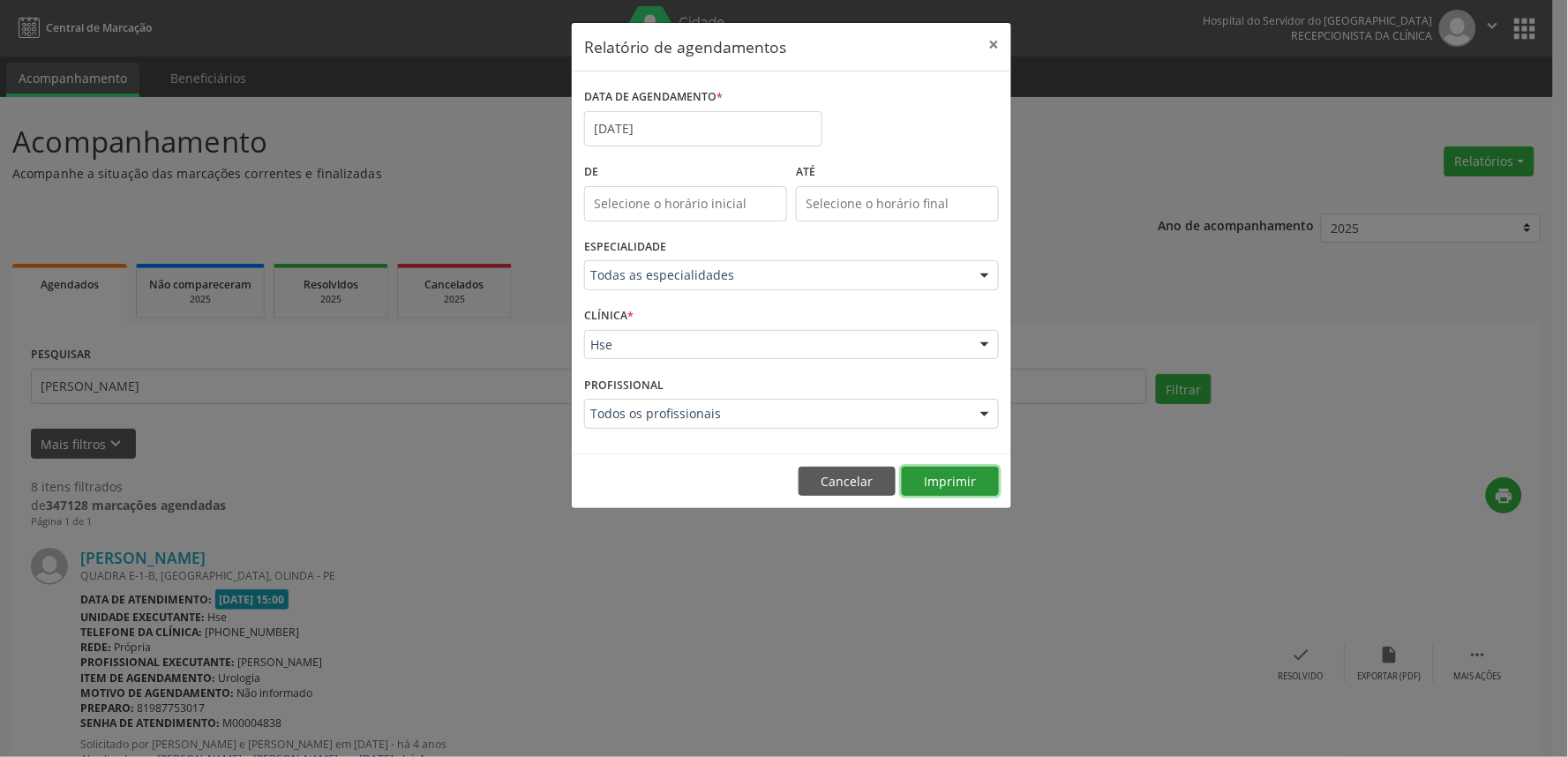
click at [981, 488] on button "Imprimir" at bounding box center [950, 482] width 97 height 30
